Goal: Book appointment/travel/reservation

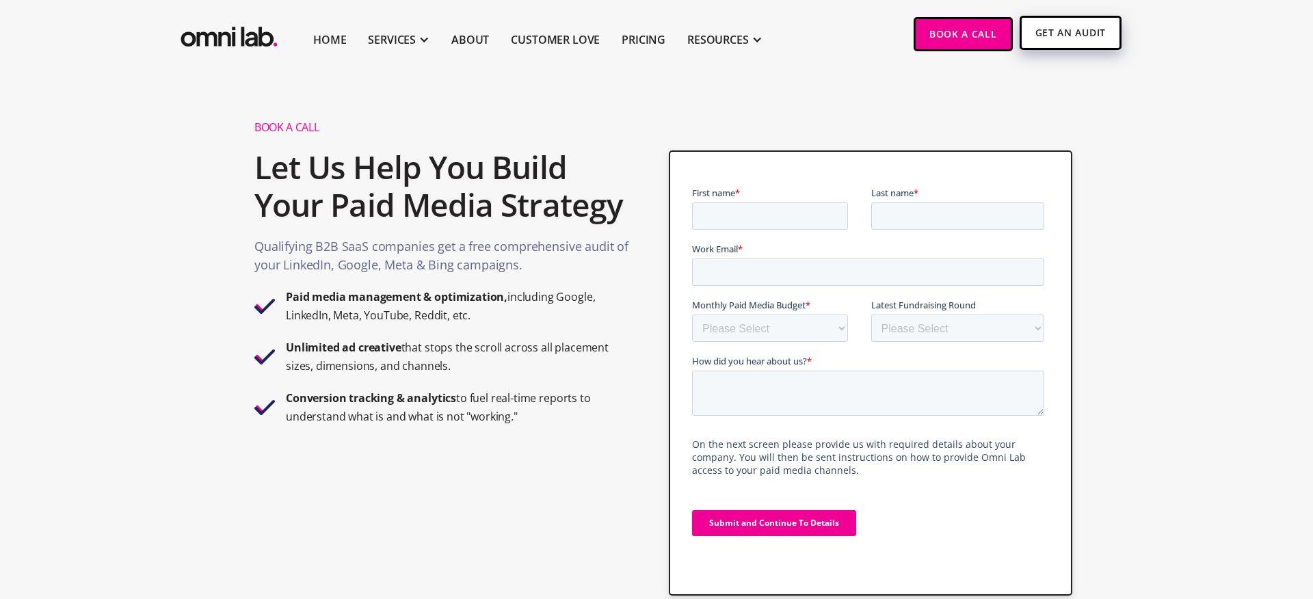
click at [1100, 34] on link "Get An Audit" at bounding box center [1071, 33] width 102 height 34
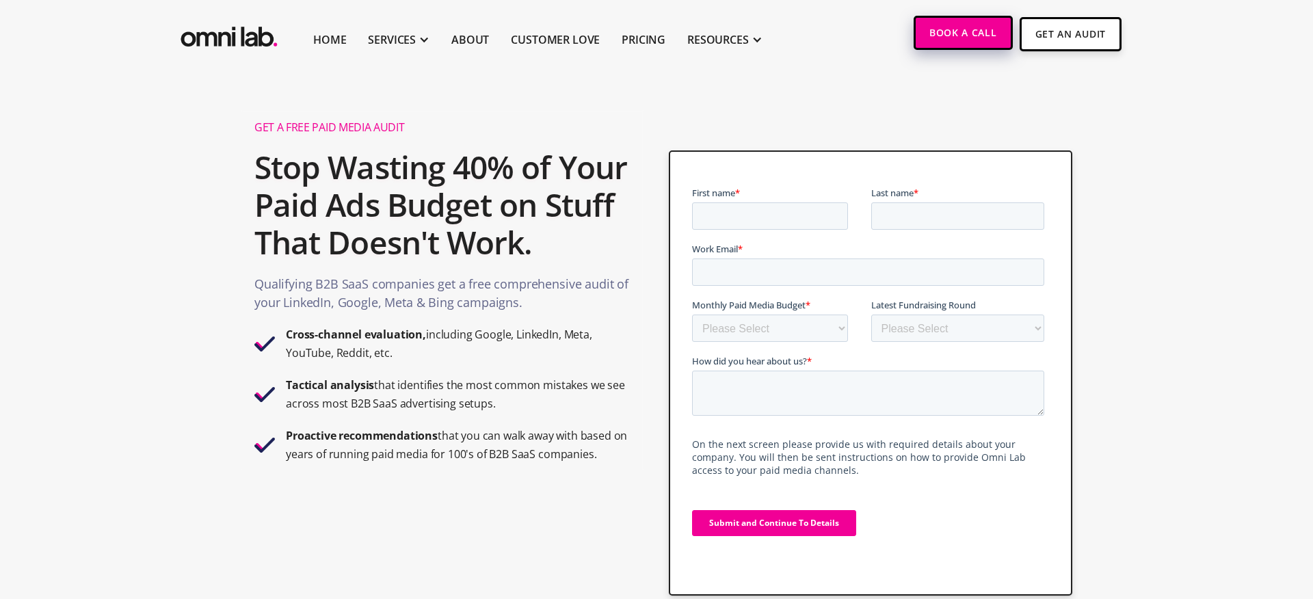
click at [957, 30] on link "Book a Call" at bounding box center [963, 33] width 99 height 34
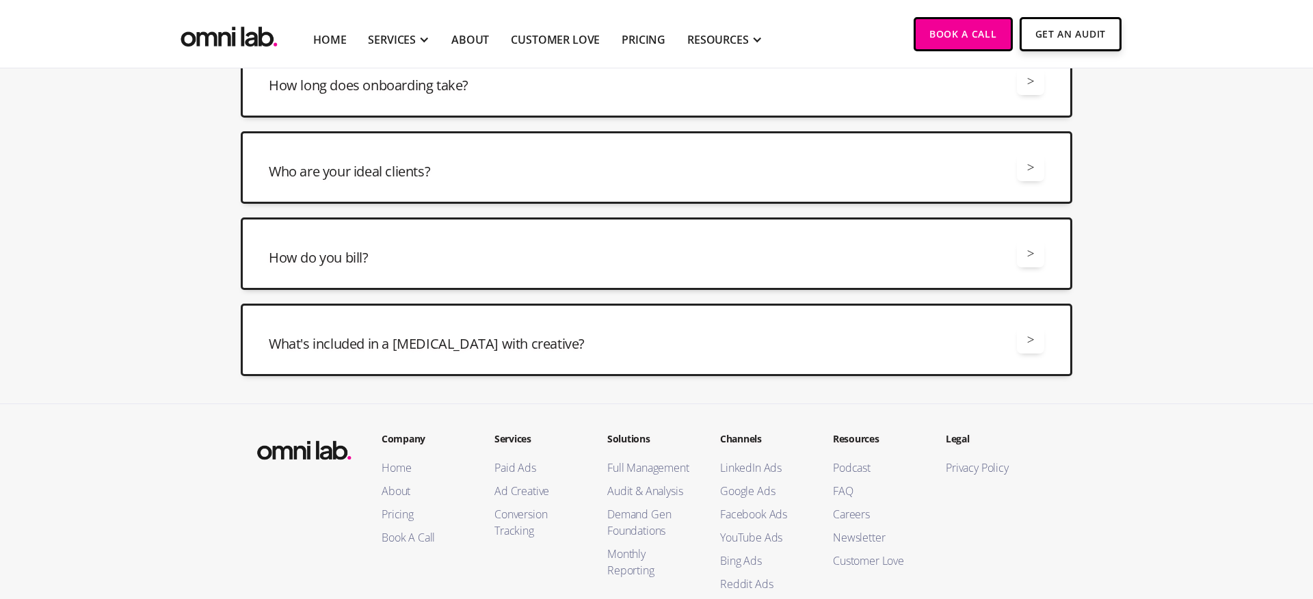
scroll to position [4338, 0]
